Goal: Information Seeking & Learning: Learn about a topic

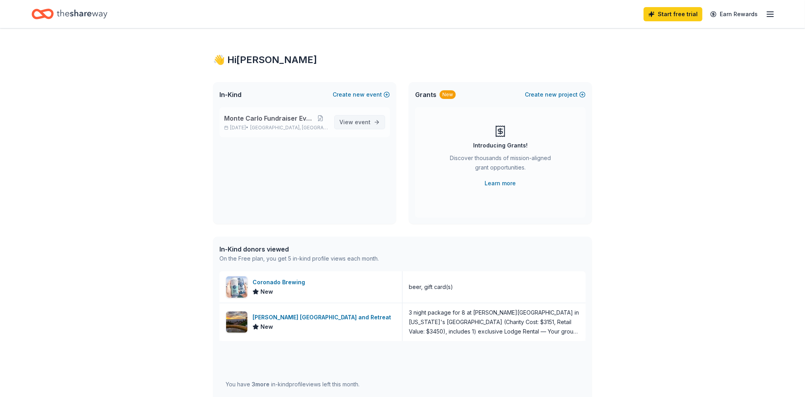
click at [366, 122] on span "event" at bounding box center [363, 122] width 16 height 7
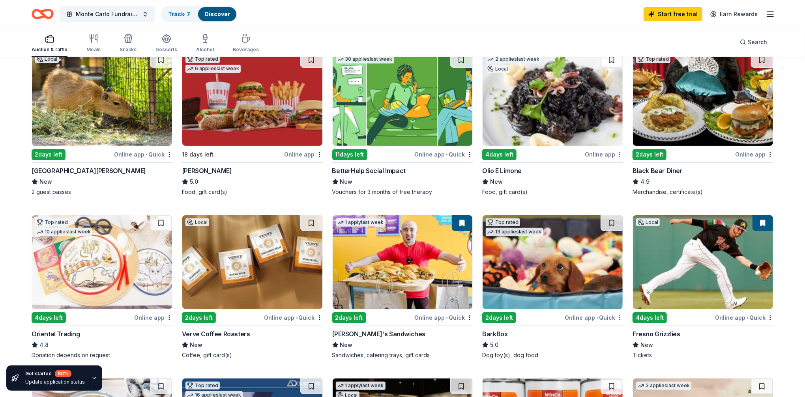
scroll to position [39, 0]
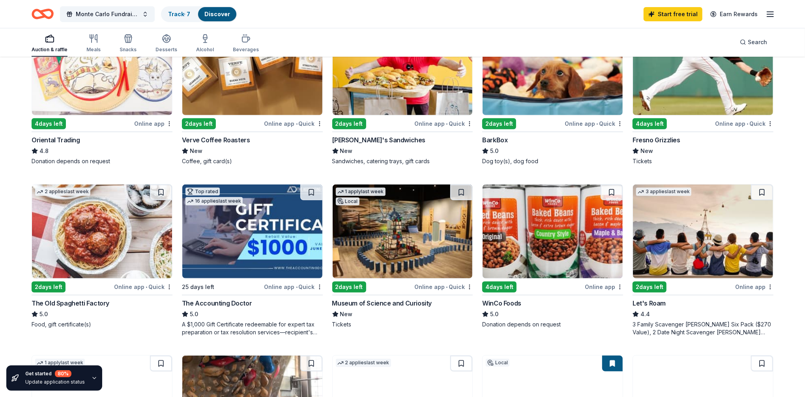
scroll to position [276, 0]
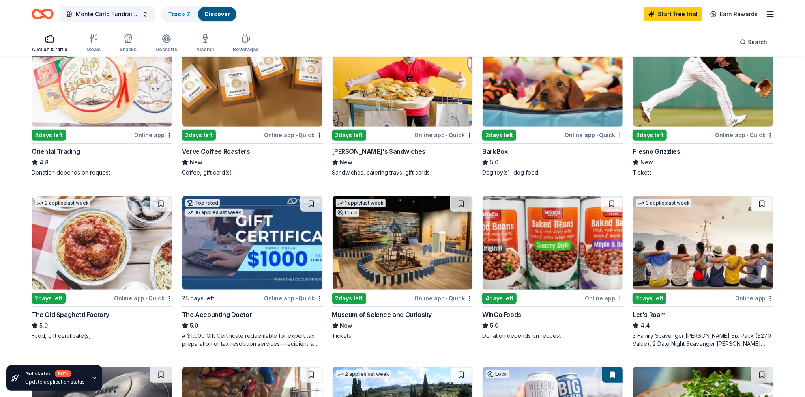
click at [681, 265] on img at bounding box center [703, 243] width 140 height 94
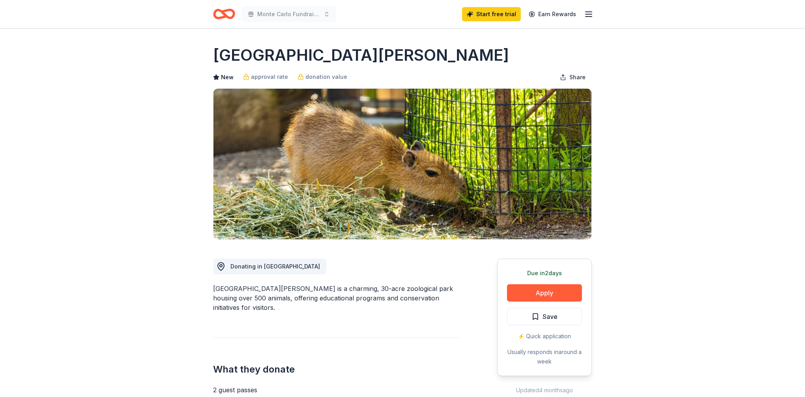
drag, startPoint x: 206, startPoint y: 52, endPoint x: 332, endPoint y: 56, distance: 126.8
drag, startPoint x: 373, startPoint y: 58, endPoint x: 165, endPoint y: 58, distance: 208.4
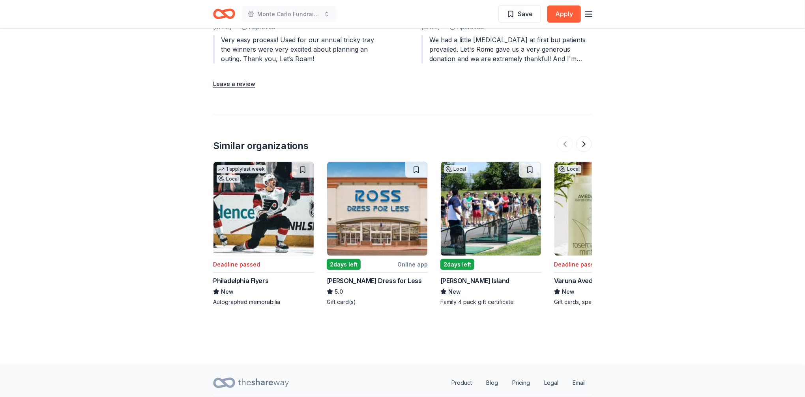
scroll to position [931, 0]
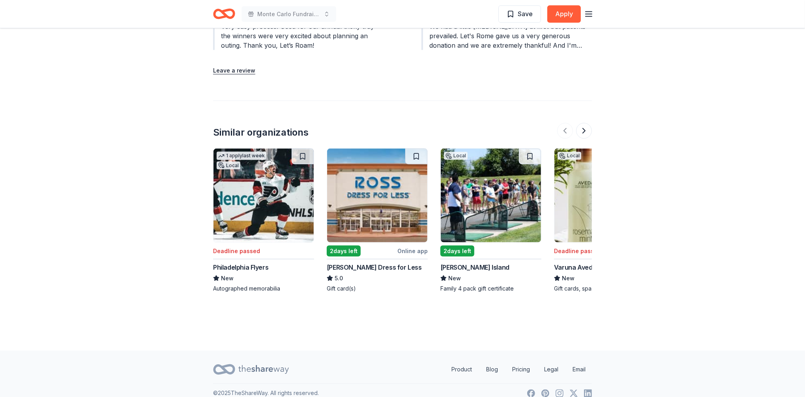
click at [478, 213] on img at bounding box center [491, 196] width 100 height 94
click at [589, 123] on button at bounding box center [584, 131] width 16 height 16
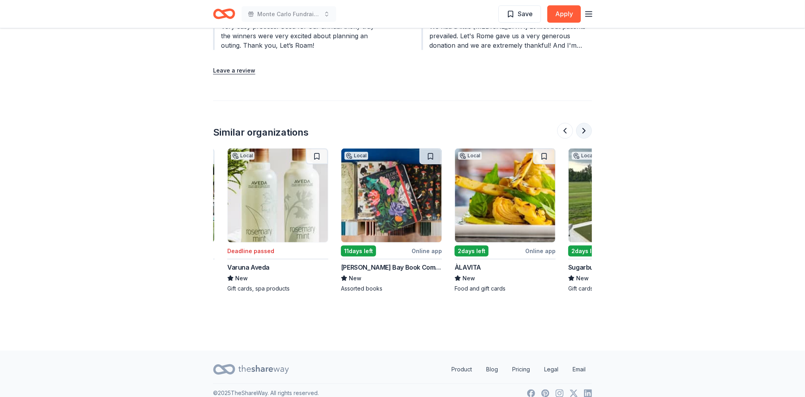
scroll to position [0, 341]
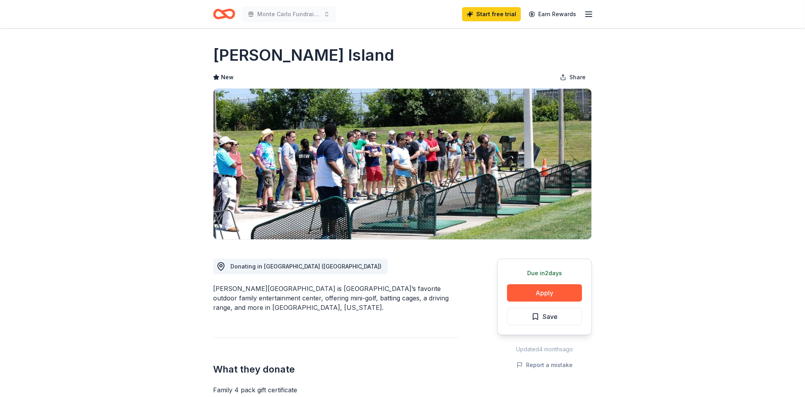
drag, startPoint x: 206, startPoint y: 55, endPoint x: 355, endPoint y: 58, distance: 149.6
drag, startPoint x: 210, startPoint y: 54, endPoint x: 336, endPoint y: 59, distance: 125.2
drag, startPoint x: 354, startPoint y: 56, endPoint x: 189, endPoint y: 53, distance: 165.0
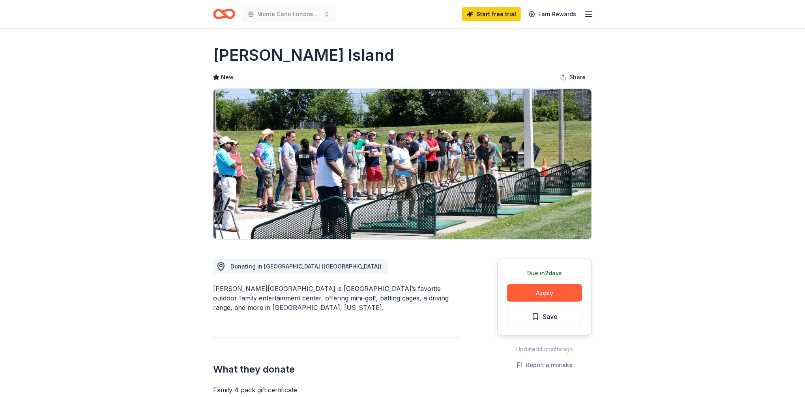
drag, startPoint x: 211, startPoint y: 56, endPoint x: 350, endPoint y: 62, distance: 139.4
drag, startPoint x: 211, startPoint y: 290, endPoint x: 274, endPoint y: 289, distance: 63.6
